Goal: Find contact information: Find contact information

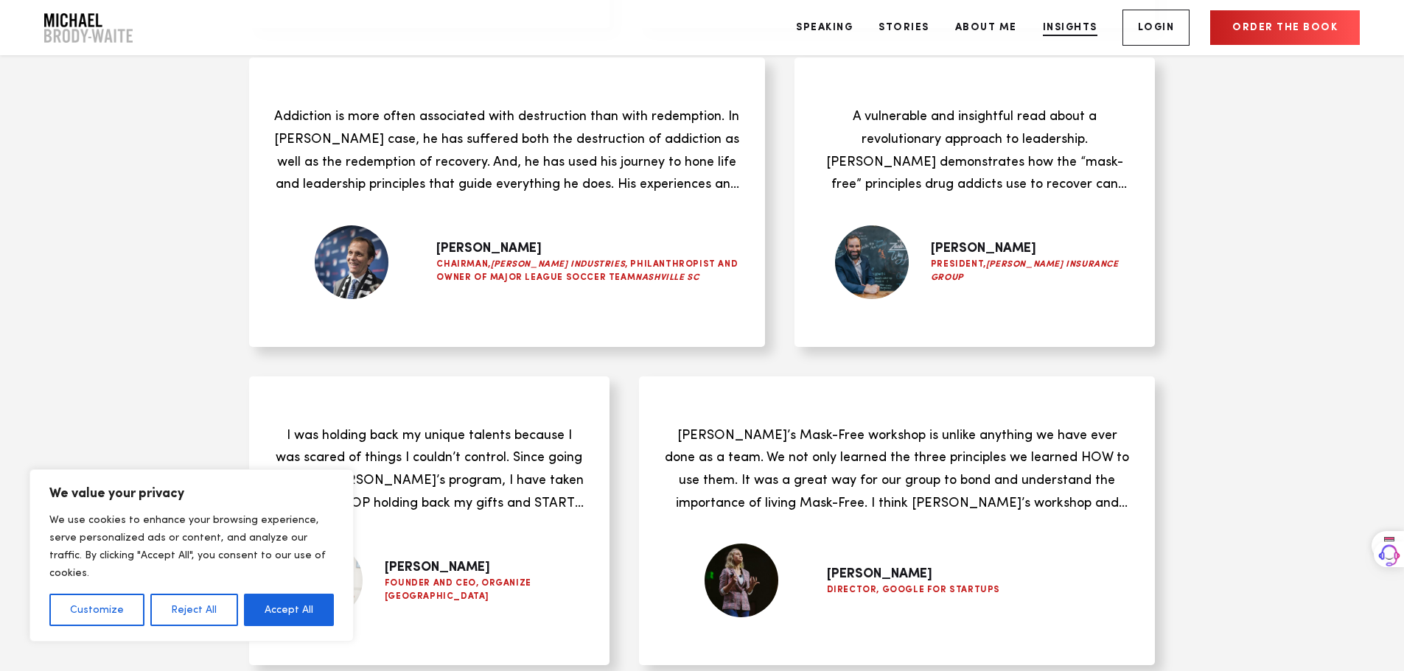
scroll to position [5830, 0]
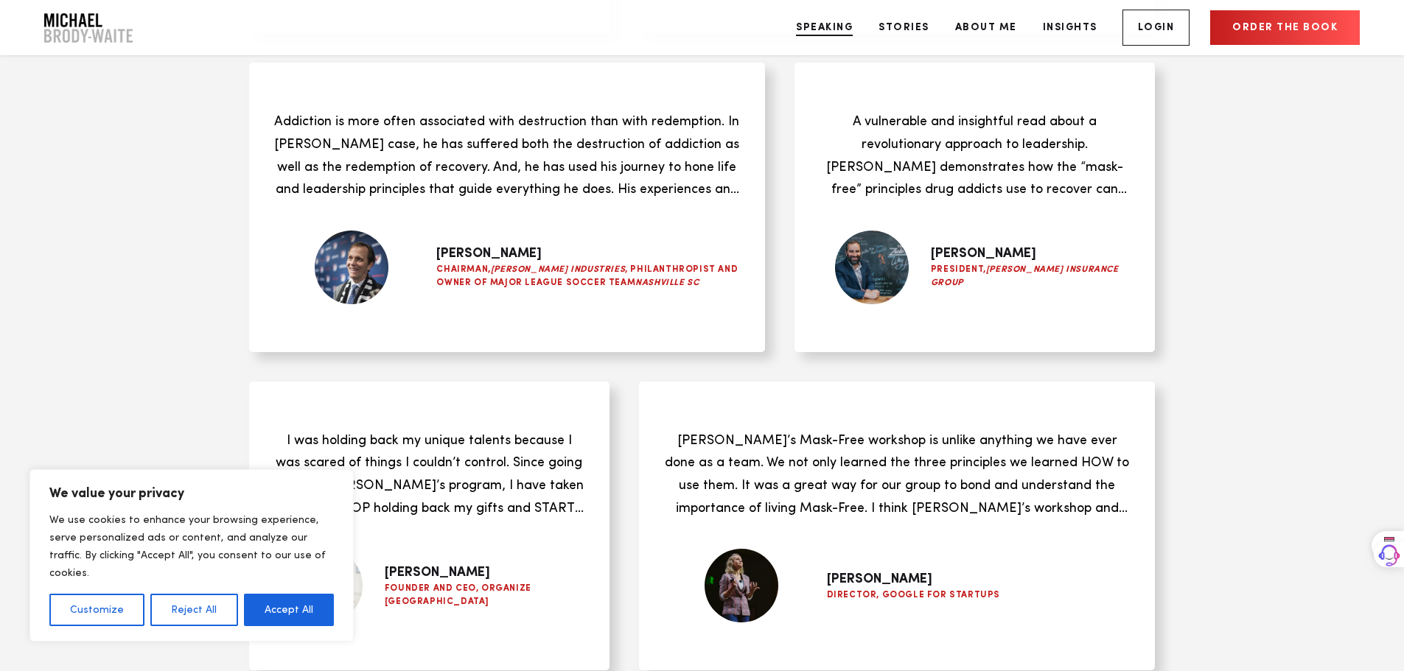
click at [833, 29] on link "Speaking" at bounding box center [824, 27] width 79 height 55
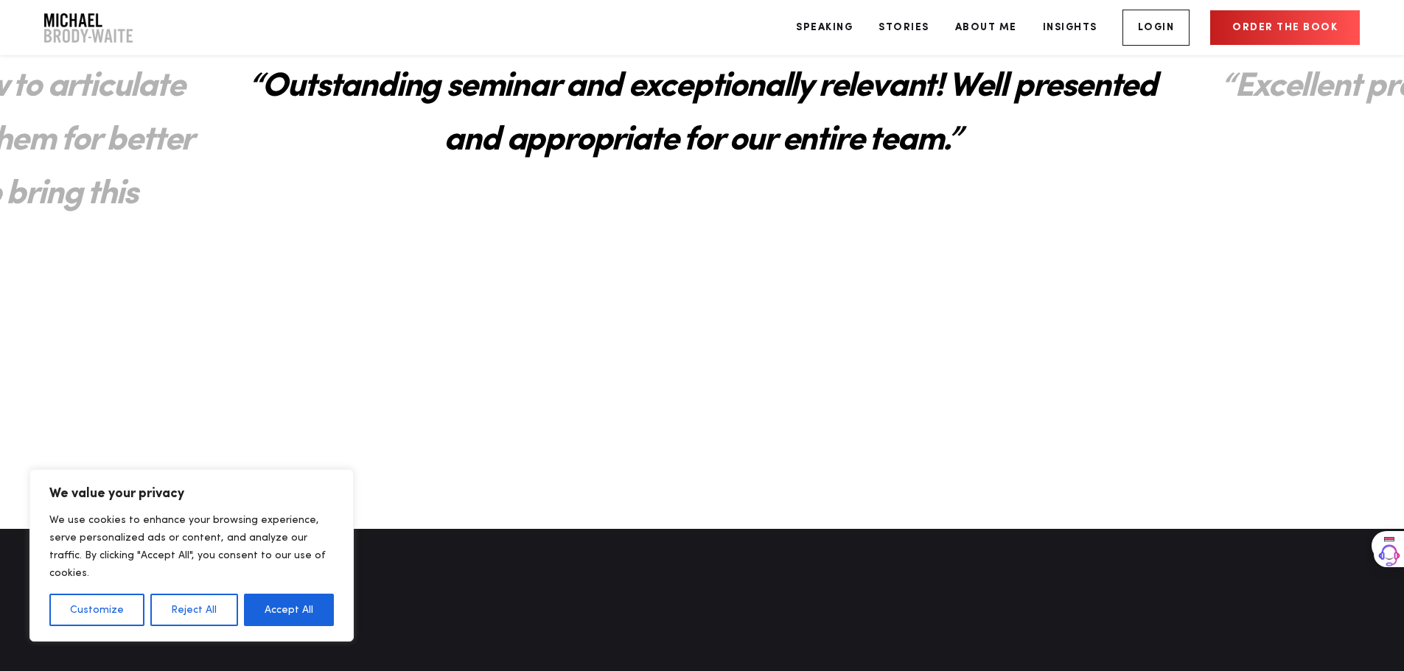
scroll to position [2810, 0]
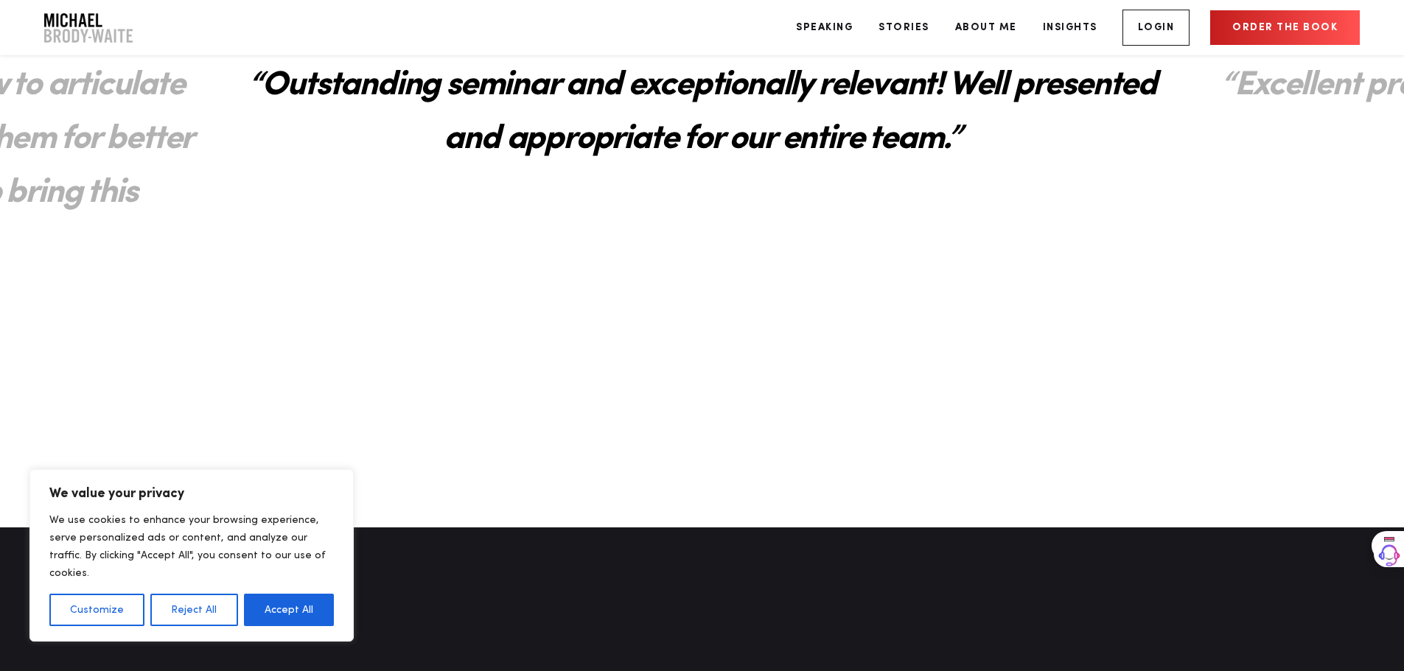
click at [192, 601] on button "Reject All" at bounding box center [193, 610] width 87 height 32
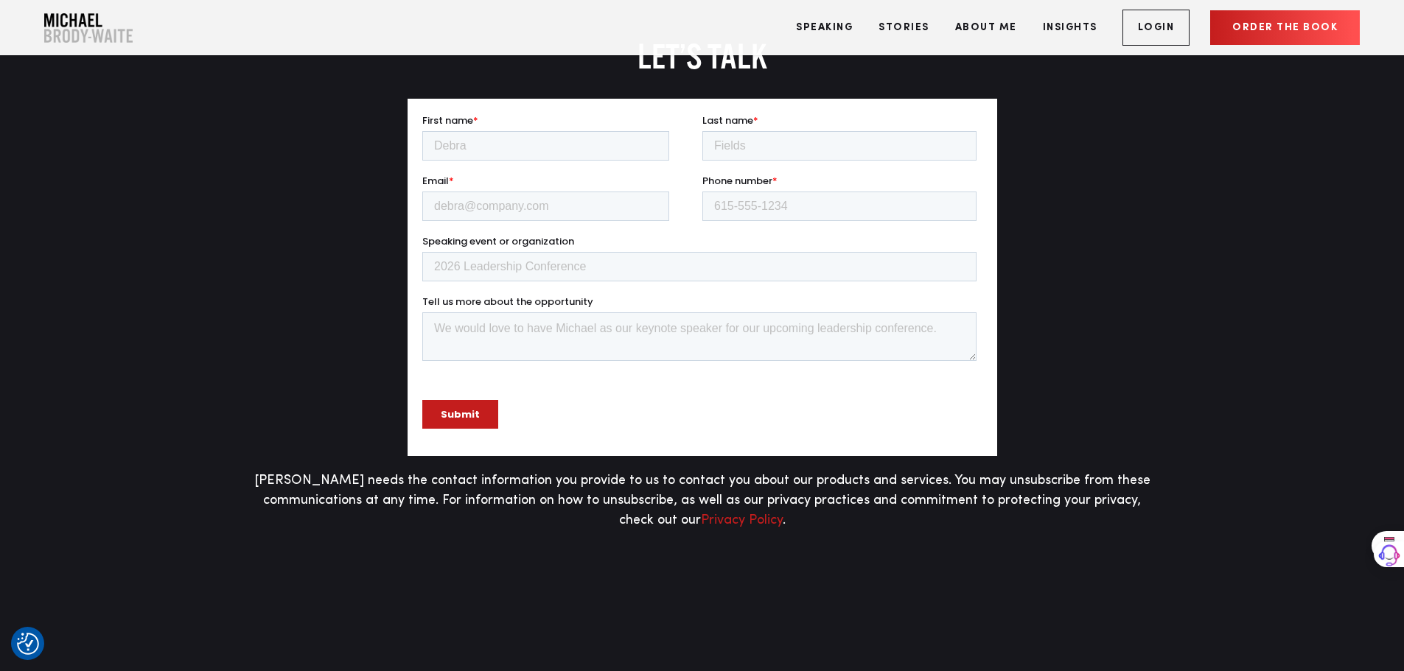
scroll to position [3409, 0]
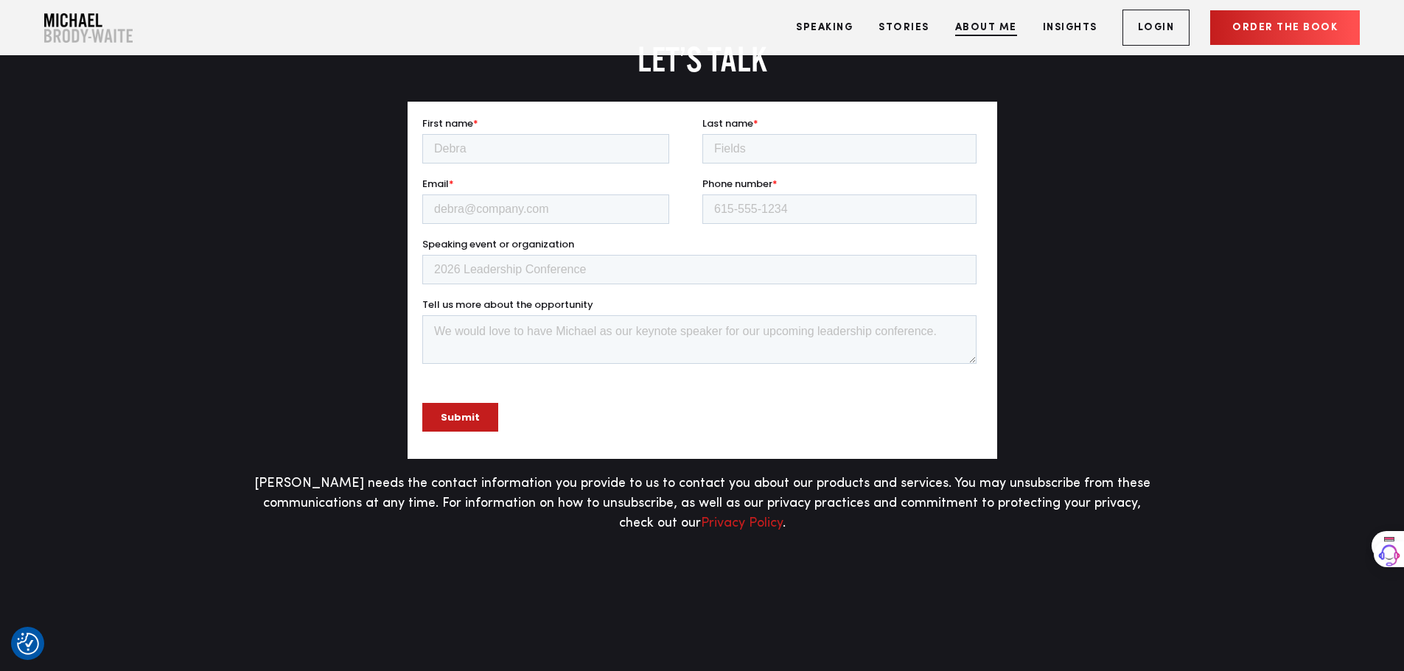
click at [1007, 18] on link "About Me" at bounding box center [986, 27] width 84 height 55
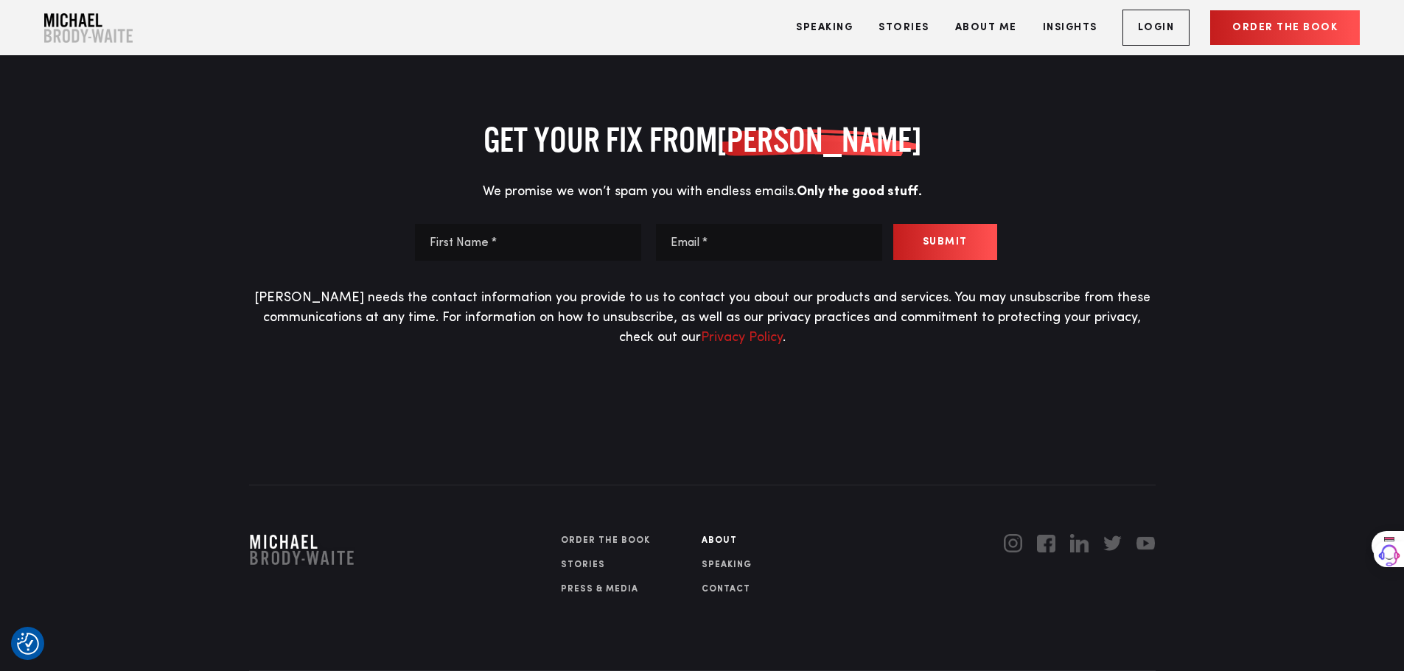
scroll to position [7543, 0]
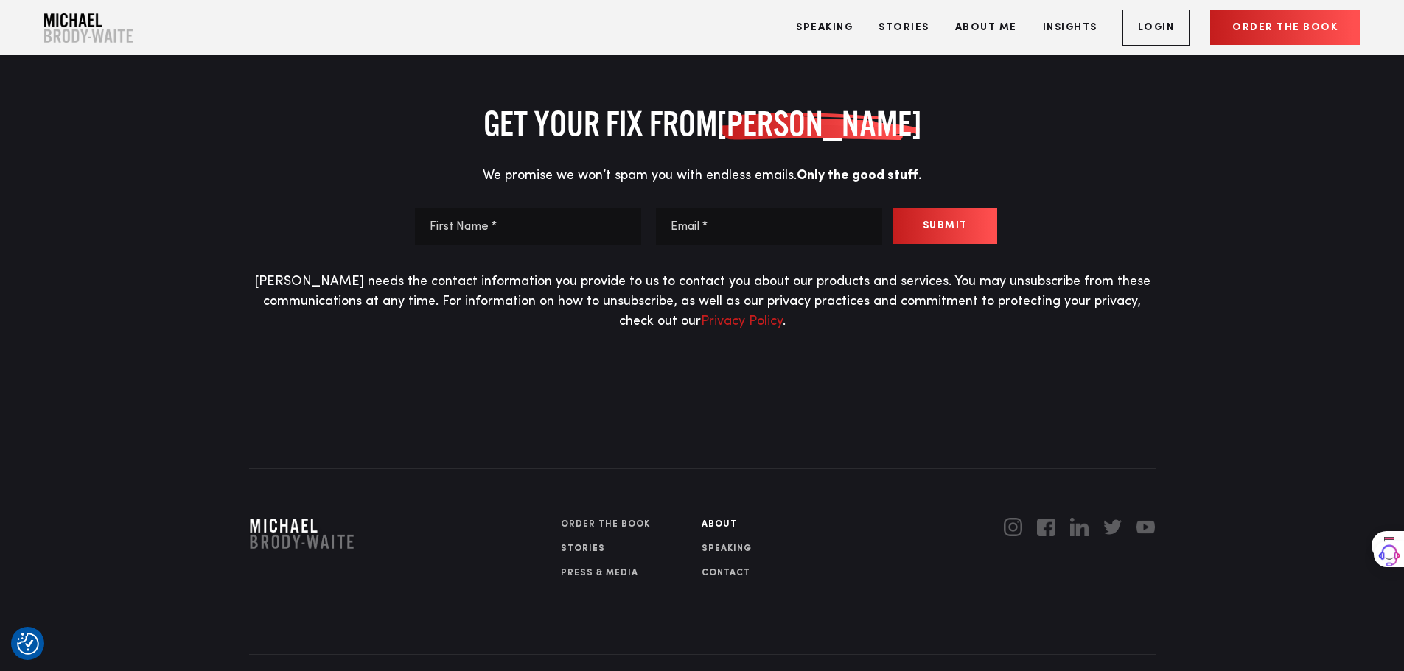
click at [735, 567] on link "Contact" at bounding box center [772, 573] width 141 height 13
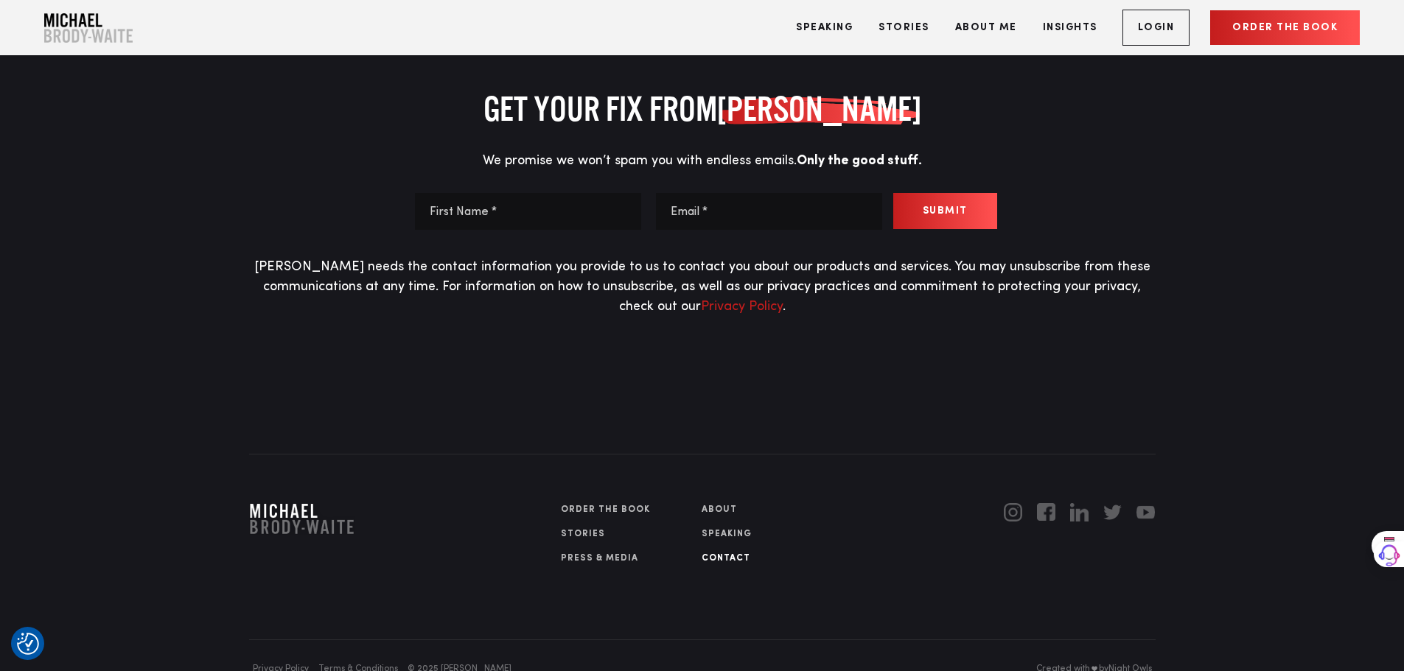
scroll to position [1524, 0]
